Goal: Task Accomplishment & Management: Manage account settings

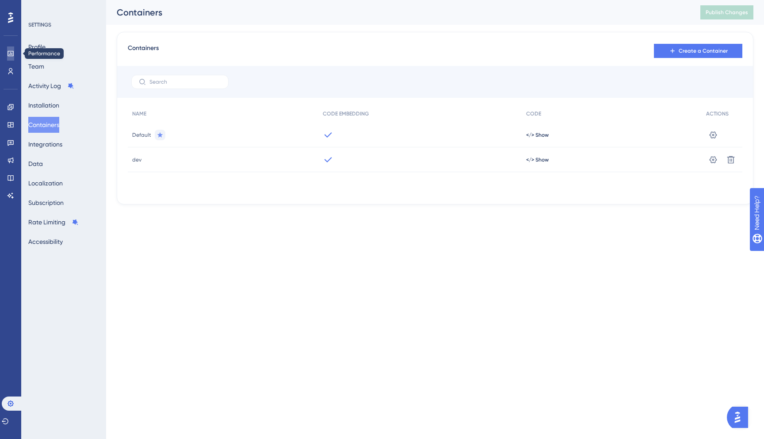
click at [14, 50] on link at bounding box center [10, 53] width 7 height 14
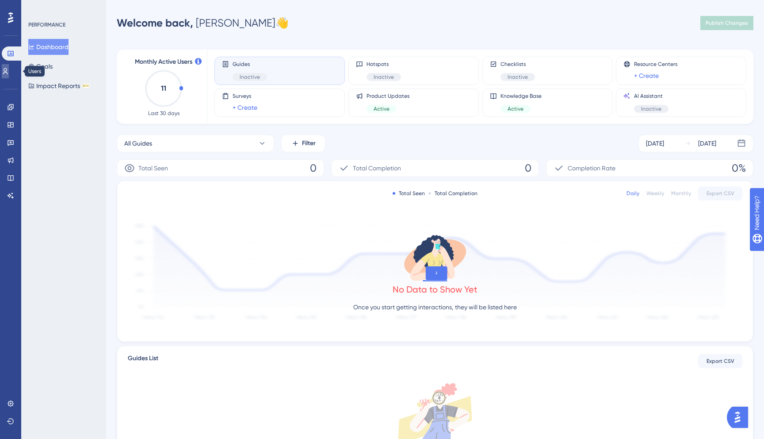
click at [6, 76] on link at bounding box center [5, 71] width 7 height 14
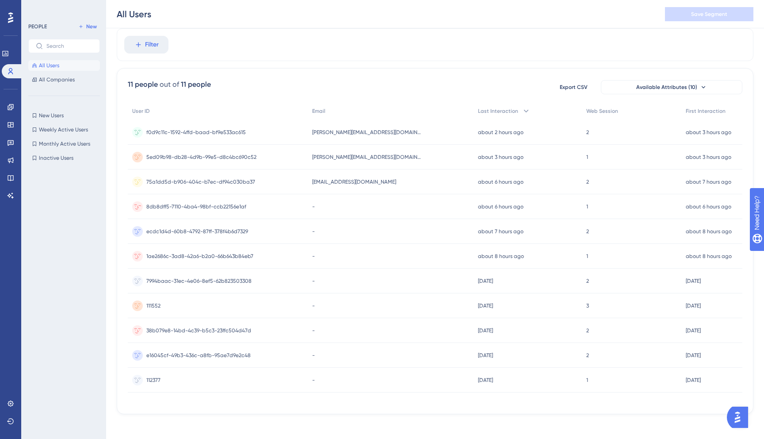
scroll to position [32, 0]
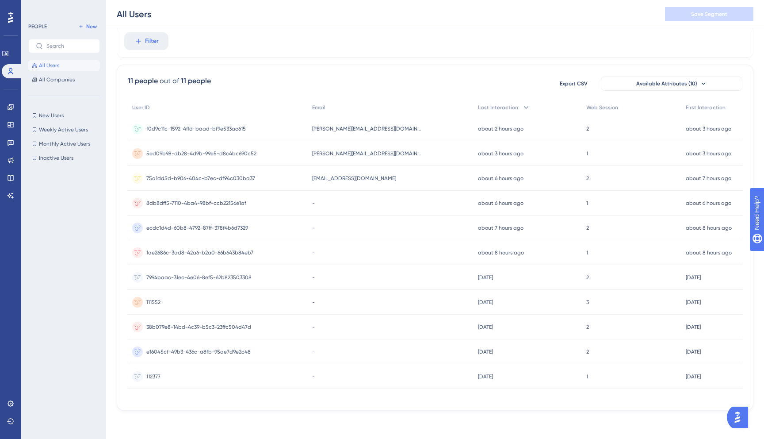
click at [222, 134] on div "f0d9c11c-1592-4ffd-baad-bf9e533ac615 f0d9c11c-1592-4ffd-baad-bf9e533ac615" at bounding box center [196, 128] width 100 height 25
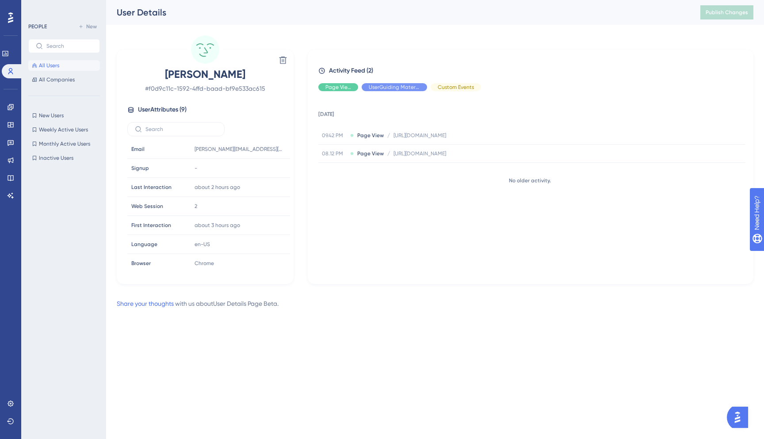
scroll to position [28, 0]
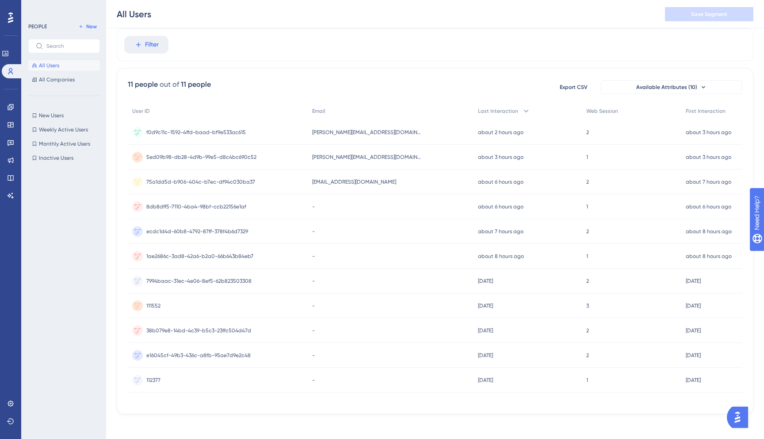
click at [253, 162] on div "5ed09b98-db28-4d9b-99e5-d8c4bc690c52 5ed09b98-db28-4d9b-99e5-d8c4bc690c52" at bounding box center [201, 157] width 110 height 25
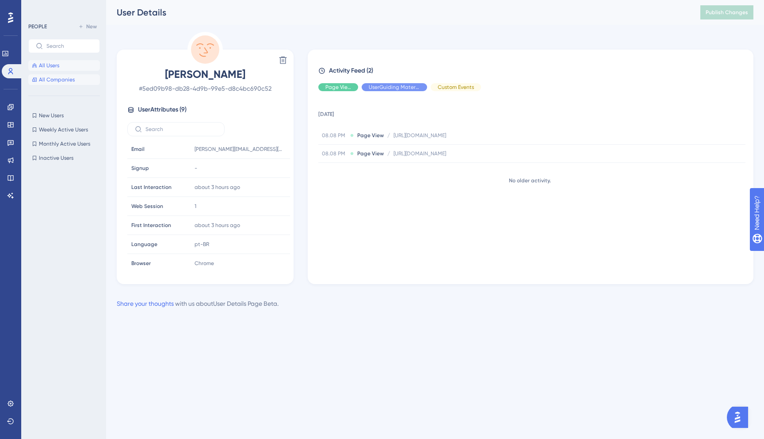
click at [84, 74] on button "All Companies" at bounding box center [64, 79] width 72 height 11
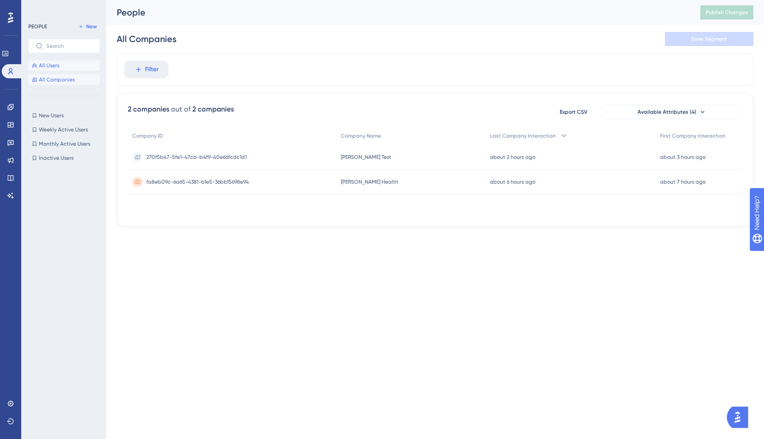
click at [69, 70] on button "All Users" at bounding box center [64, 65] width 72 height 11
